Goal: Information Seeking & Learning: Check status

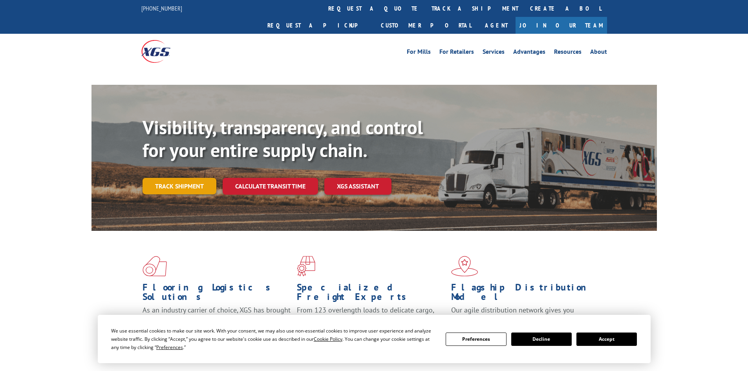
click at [179, 178] on link "Track shipment" at bounding box center [180, 186] width 74 height 16
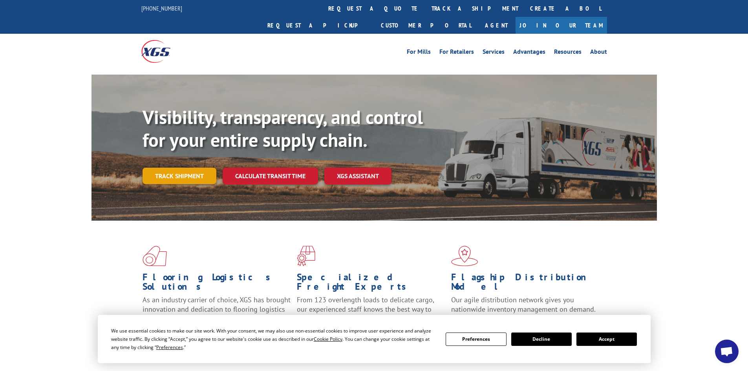
click at [181, 168] on link "Track shipment" at bounding box center [180, 176] width 74 height 16
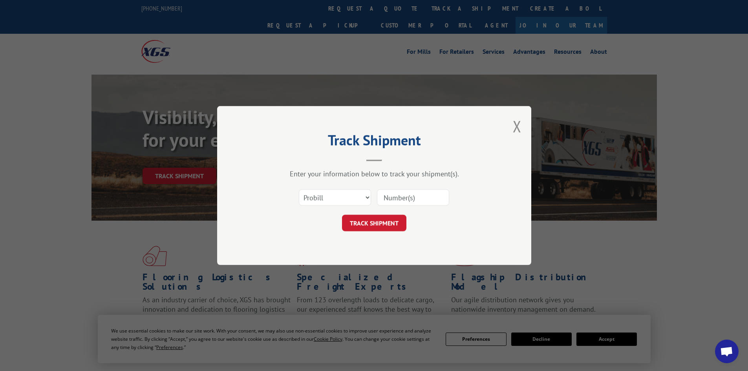
click at [400, 196] on input at bounding box center [413, 197] width 72 height 16
paste input "17516622"
type input "17516622"
click at [389, 222] on button "TRACK SHIPMENT" at bounding box center [374, 223] width 64 height 16
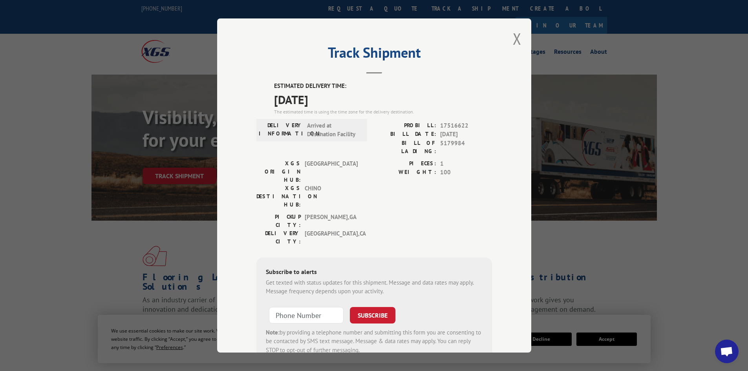
drag, startPoint x: 280, startPoint y: 97, endPoint x: 382, endPoint y: 101, distance: 101.8
click at [382, 101] on span "[DATE]" at bounding box center [383, 100] width 218 height 18
click at [351, 101] on span "[DATE]" at bounding box center [383, 100] width 218 height 18
